Goal: Task Accomplishment & Management: Manage account settings

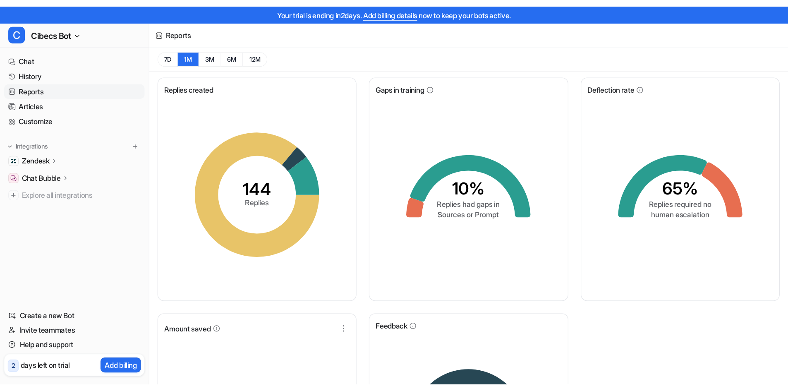
scroll to position [27, 0]
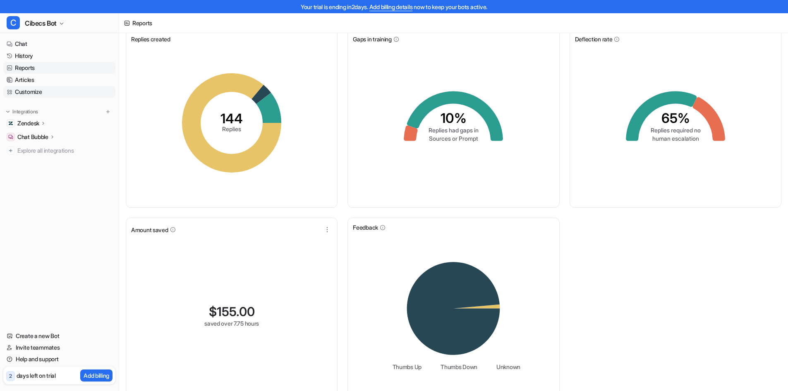
click at [55, 89] on link "Customize" at bounding box center [59, 92] width 112 height 12
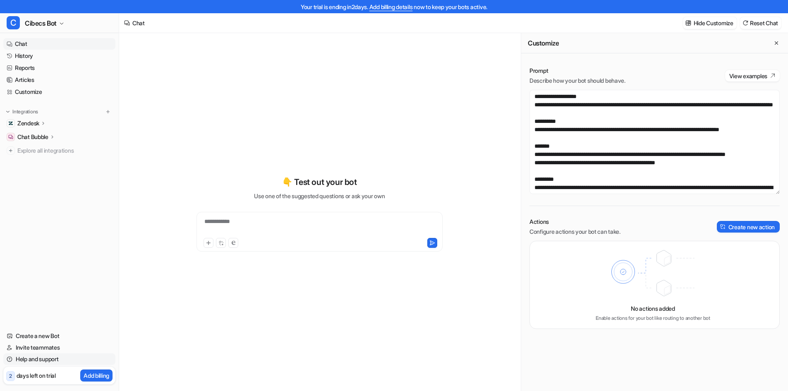
click at [40, 301] on link "Help and support" at bounding box center [59, 359] width 112 height 12
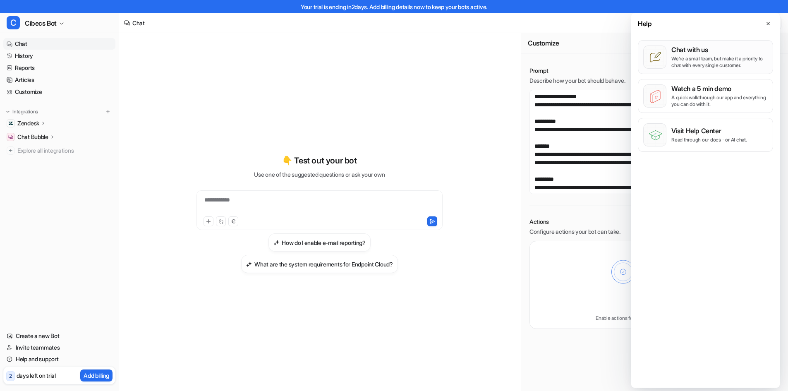
click at [629, 51] on p "Chat with us" at bounding box center [719, 49] width 96 height 8
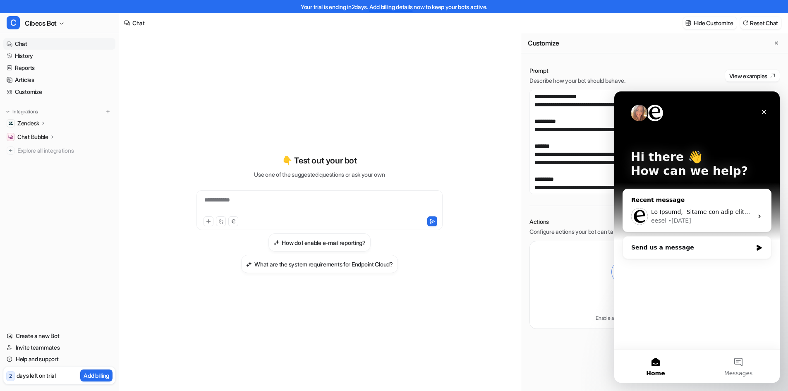
click at [629, 217] on div "• [DATE]" at bounding box center [679, 220] width 23 height 9
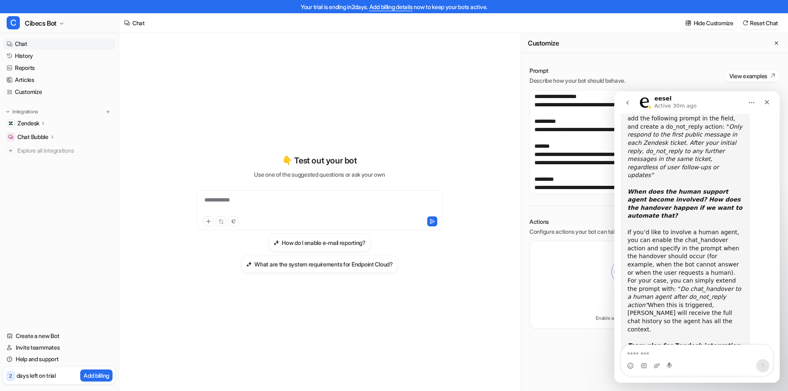
scroll to position [383, 0]
click at [591, 114] on textarea at bounding box center [654, 142] width 250 height 104
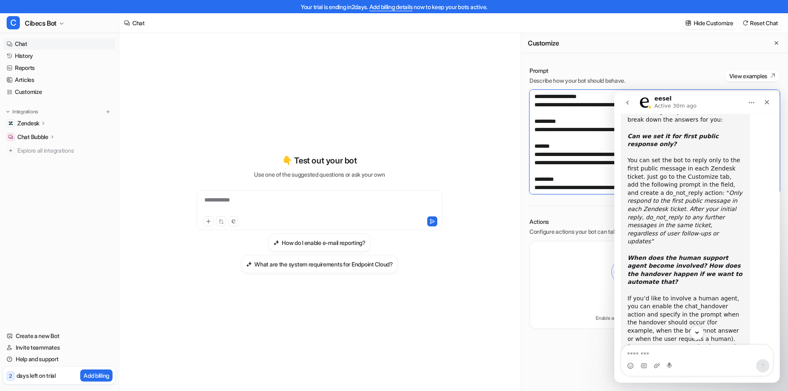
scroll to position [279, 0]
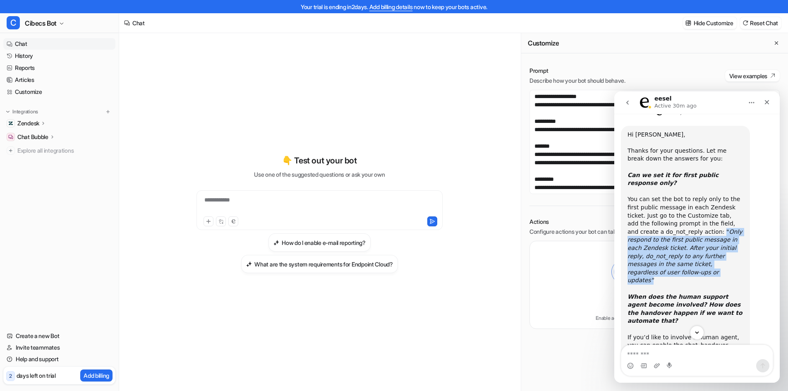
drag, startPoint x: 681, startPoint y: 183, endPoint x: 696, endPoint y: 214, distance: 34.2
click at [629, 214] on div "You can set the bot to reply only to the first public message in each Zendesk t…" at bounding box center [685, 264] width 116 height 138
copy div "" Only respond to the first public message in each Zendesk ticket. After your i…"
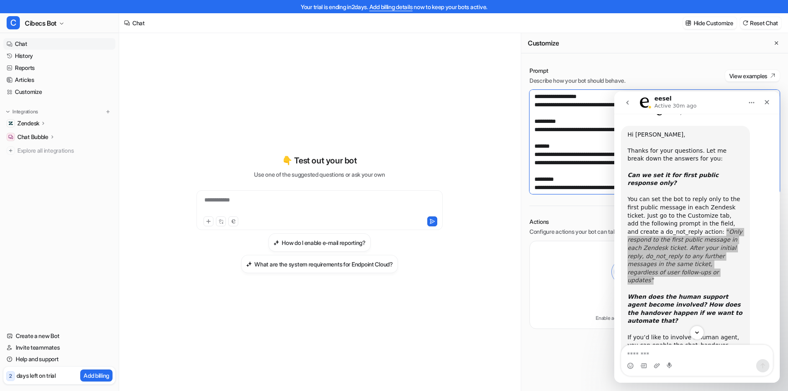
click at [579, 115] on textarea at bounding box center [654, 142] width 250 height 104
drag, startPoint x: 609, startPoint y: 113, endPoint x: 540, endPoint y: 103, distance: 69.4
click at [540, 103] on textarea at bounding box center [654, 142] width 250 height 104
click at [538, 103] on textarea at bounding box center [654, 142] width 250 height 104
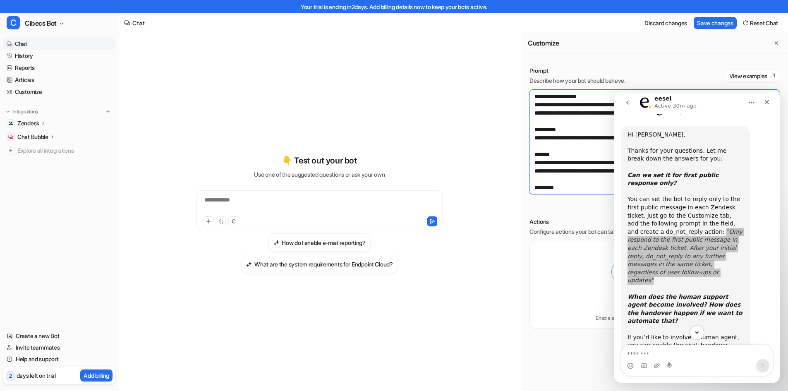
click at [540, 103] on textarea at bounding box center [654, 142] width 250 height 104
click at [573, 121] on textarea at bounding box center [654, 142] width 250 height 104
click at [629, 23] on button "Save changes" at bounding box center [715, 23] width 43 height 12
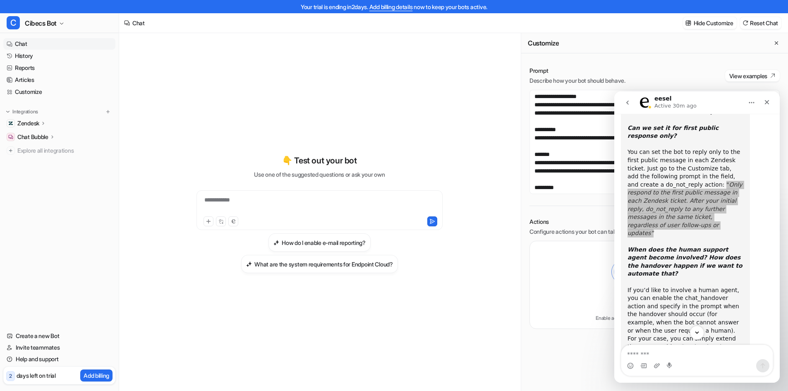
scroll to position [383, 0]
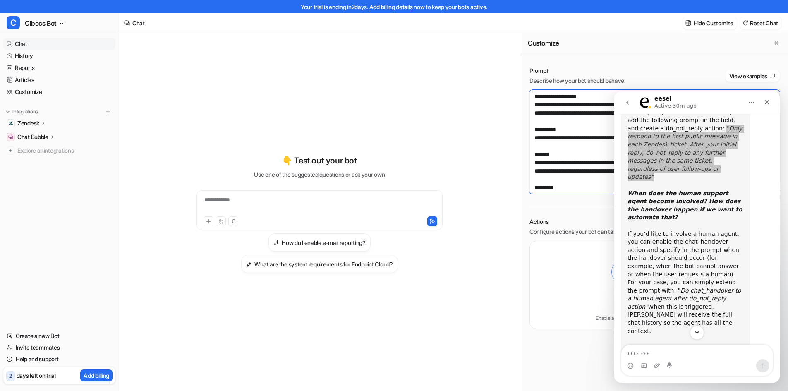
click at [569, 123] on textarea at bounding box center [654, 142] width 250 height 104
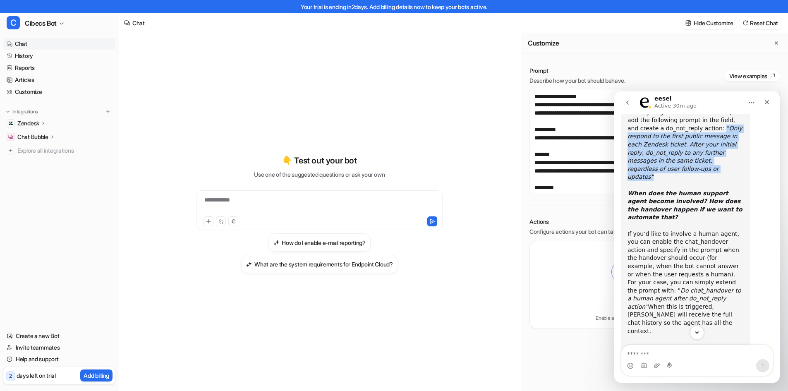
click at [629, 101] on button "go back" at bounding box center [627, 103] width 16 height 16
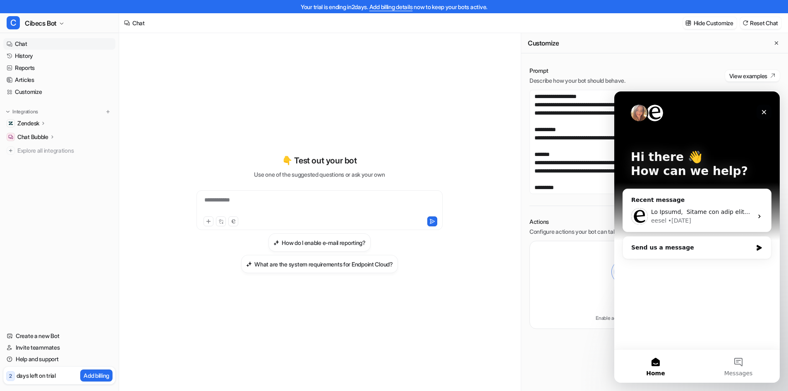
click at [629, 113] on icon "Close" at bounding box center [764, 112] width 7 height 7
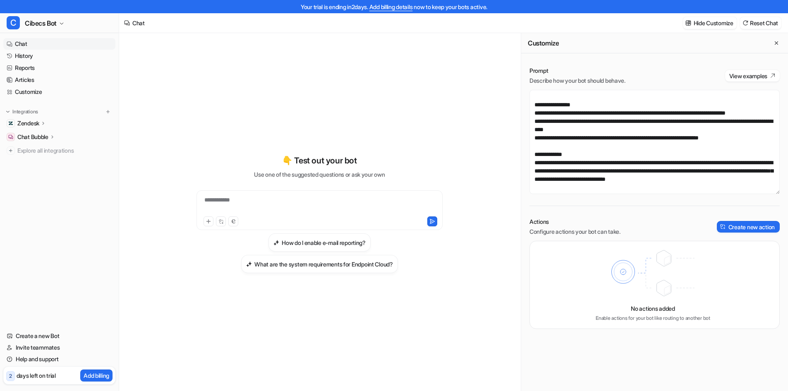
scroll to position [189, 0]
drag, startPoint x: 627, startPoint y: 129, endPoint x: 656, endPoint y: 135, distance: 29.9
click at [629, 135] on textarea at bounding box center [654, 142] width 250 height 104
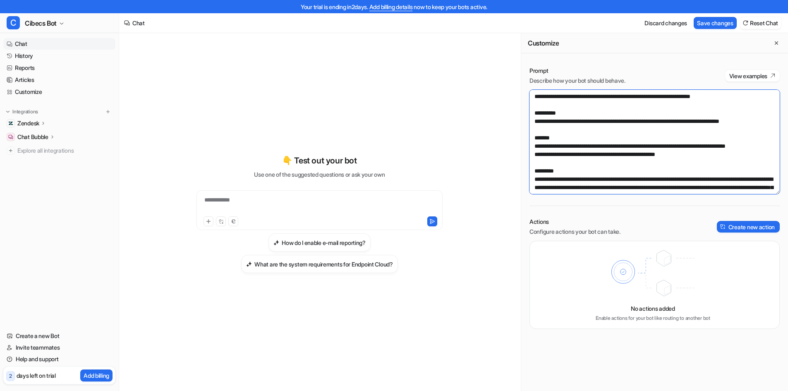
scroll to position [0, 0]
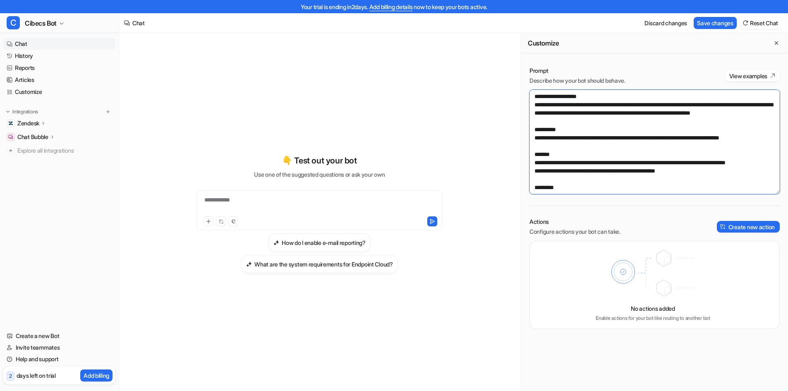
drag, startPoint x: 569, startPoint y: 113, endPoint x: 534, endPoint y: 111, distance: 35.2
click at [534, 111] on textarea at bounding box center [654, 142] width 250 height 104
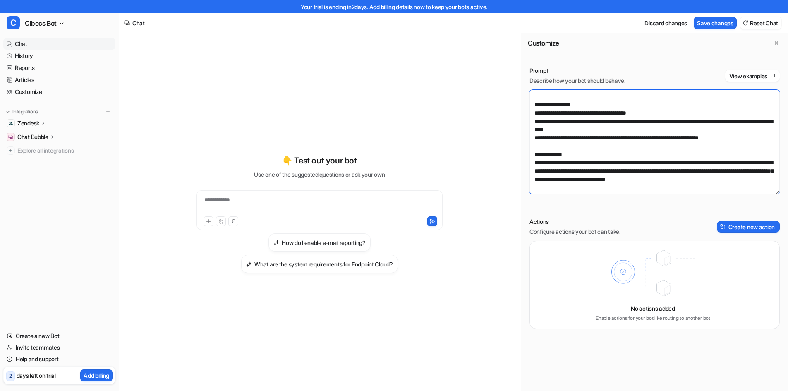
scroll to position [215, 0]
click at [629, 103] on textarea at bounding box center [654, 142] width 250 height 104
paste textarea "**********"
drag, startPoint x: 754, startPoint y: 112, endPoint x: 756, endPoint y: 123, distance: 10.5
click at [629, 123] on textarea at bounding box center [654, 142] width 250 height 104
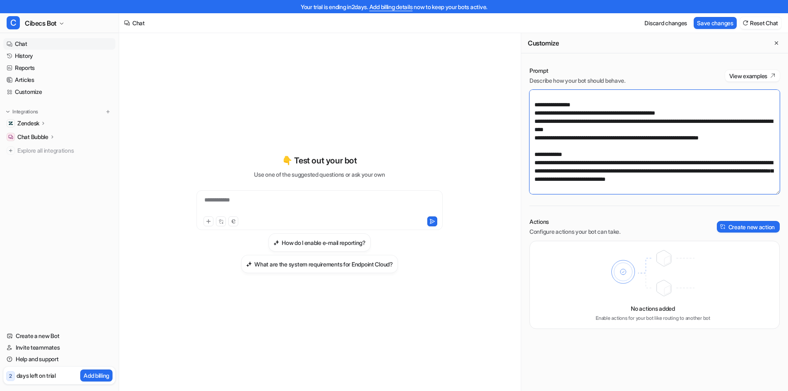
paste textarea
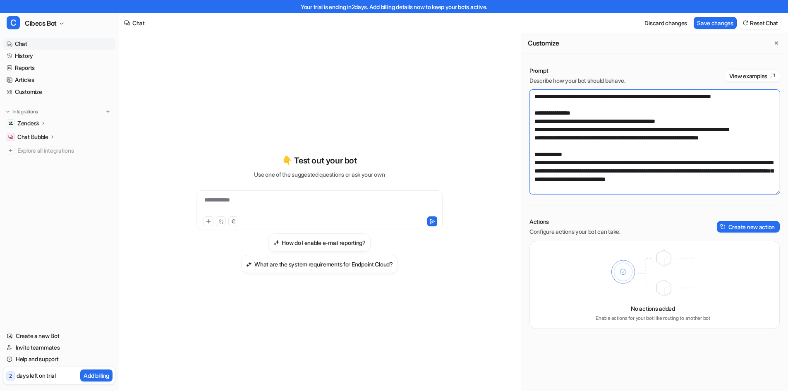
click at [629, 129] on textarea at bounding box center [654, 142] width 250 height 104
drag, startPoint x: 638, startPoint y: 128, endPoint x: 767, endPoint y: 128, distance: 129.0
click at [629, 128] on textarea at bounding box center [654, 142] width 250 height 104
paste textarea
click at [629, 131] on textarea at bounding box center [654, 142] width 250 height 104
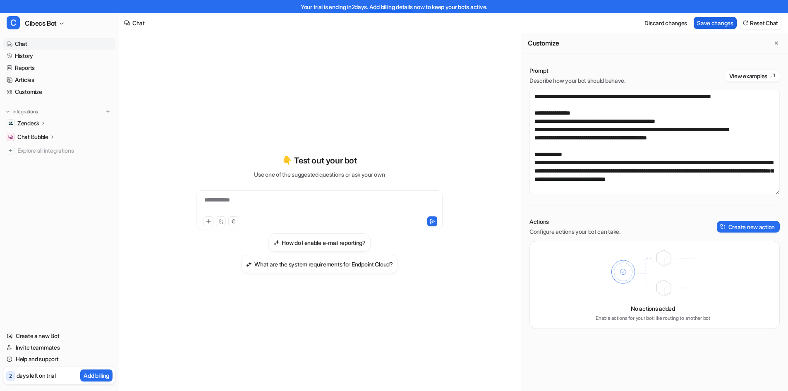
click at [629, 20] on button "Save changes" at bounding box center [715, 23] width 43 height 12
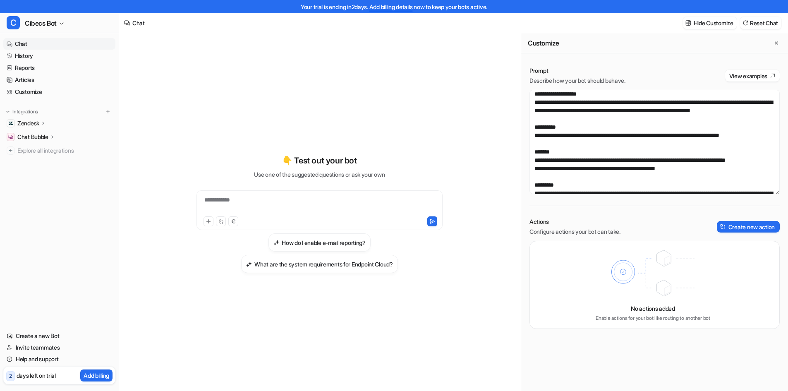
scroll to position [0, 0]
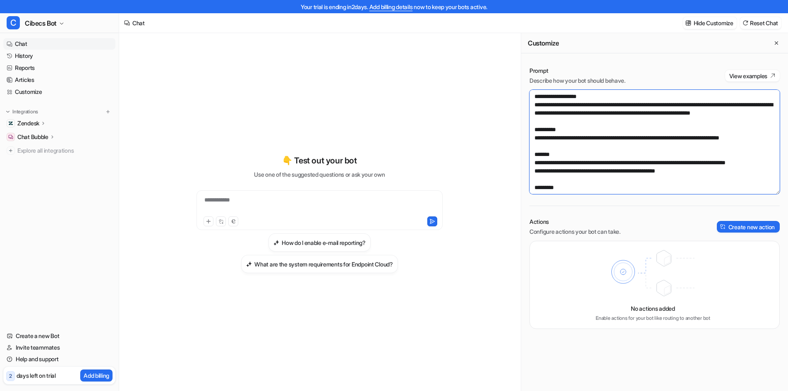
click at [570, 121] on textarea at bounding box center [654, 142] width 250 height 104
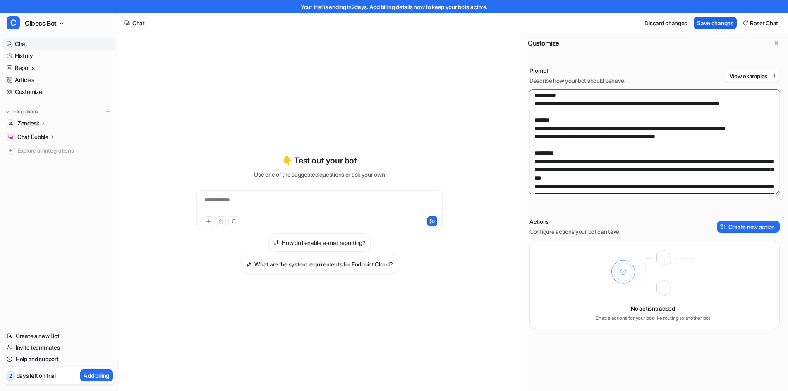
type textarea "**********"
click at [629, 21] on button "Save changes" at bounding box center [715, 23] width 43 height 12
click at [34, 91] on link "Customize" at bounding box center [59, 92] width 112 height 12
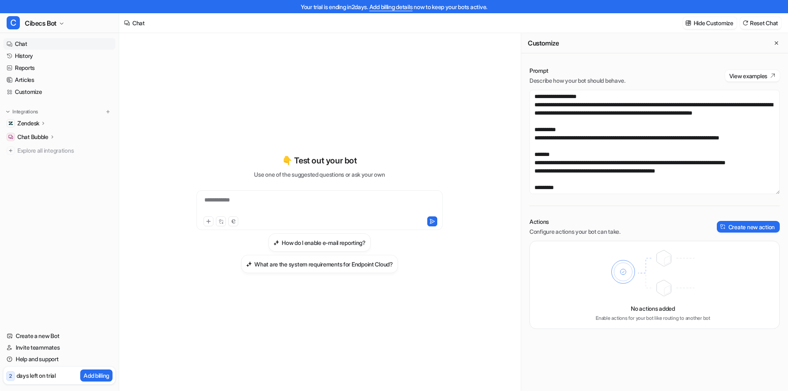
click at [289, 201] on div "**********" at bounding box center [320, 205] width 242 height 19
